Goal: Information Seeking & Learning: Learn about a topic

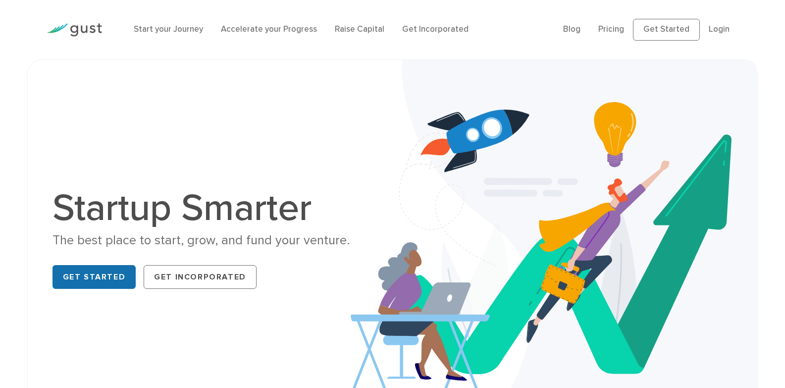
click at [86, 276] on link "Get Started" at bounding box center [94, 277] width 84 height 24
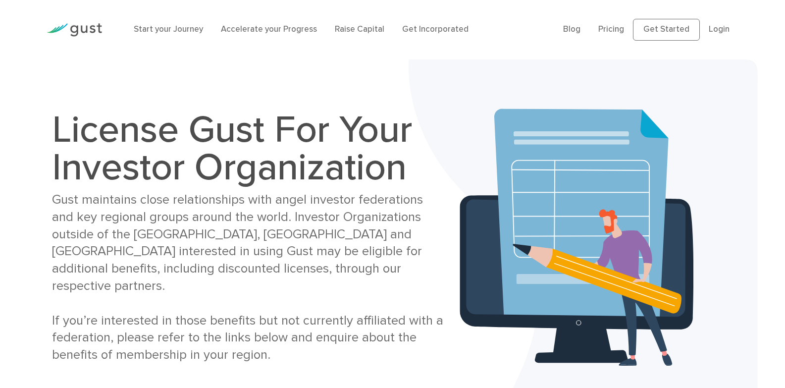
scroll to position [50, 0]
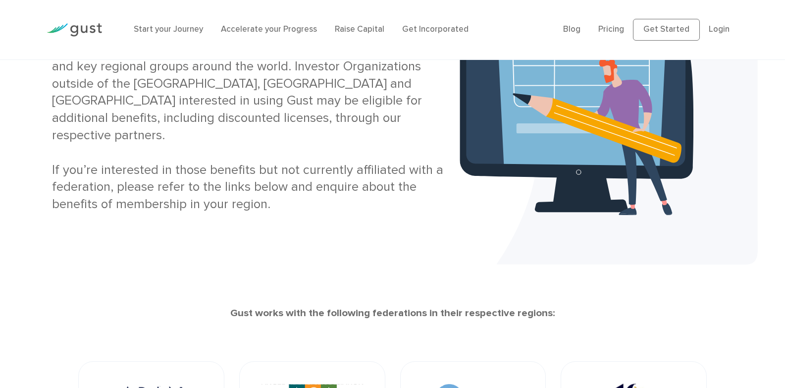
scroll to position [147, 0]
